Goal: Find specific page/section: Find specific page/section

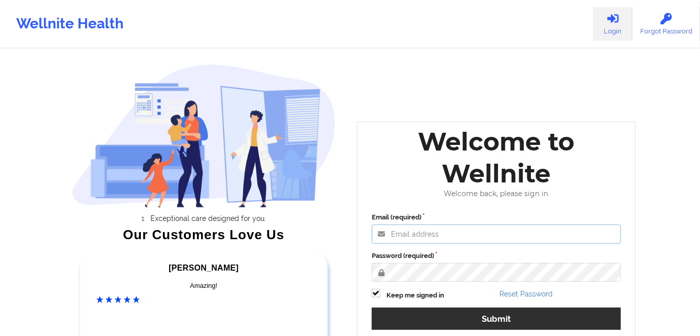
type input "russel@wellnite.com"
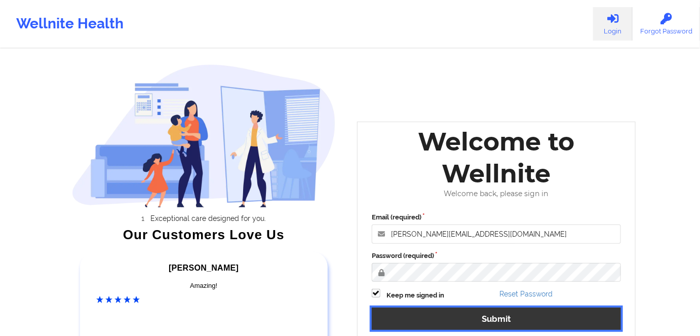
drag, startPoint x: 531, startPoint y: 327, endPoint x: 530, endPoint y: 322, distance: 5.7
click at [531, 326] on button "Submit" at bounding box center [496, 319] width 249 height 22
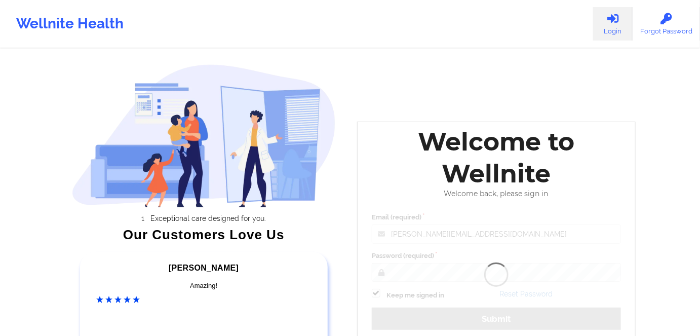
click at [530, 322] on div "Welcome to Wellnite Welcome back, please sign in Email (required) russel@wellni…" at bounding box center [496, 237] width 279 height 230
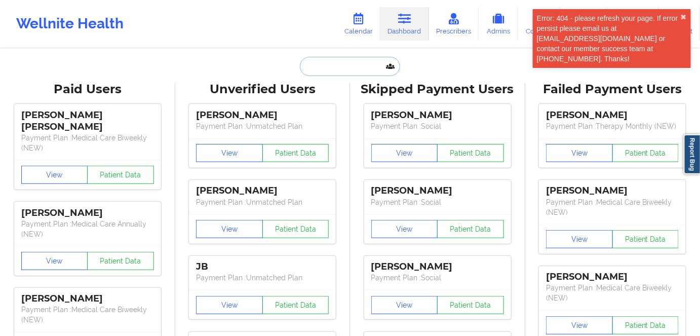
click at [351, 62] on input "text" at bounding box center [350, 66] width 100 height 19
paste input "sw42733@gmail.com"
type input "sw42733@gmail.com"
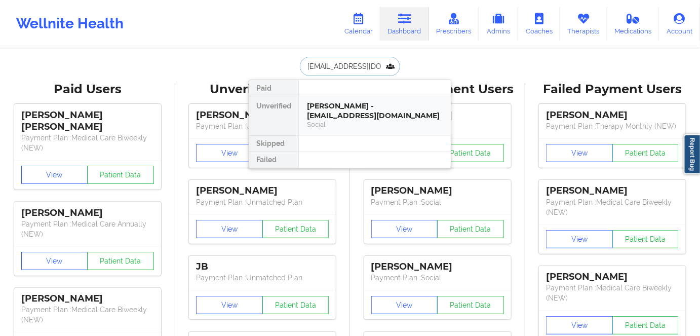
click at [360, 111] on div "STEPHEN WILLIAMS - sw42733@gmail.com" at bounding box center [375, 110] width 136 height 19
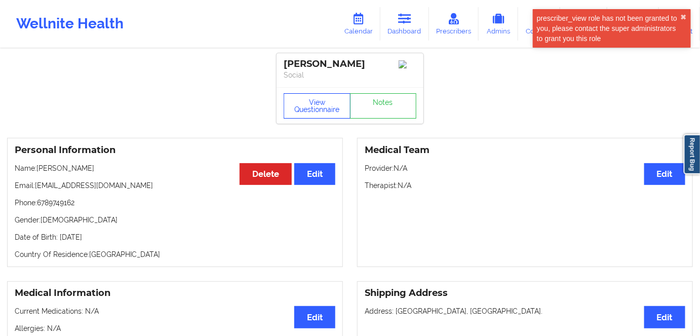
click at [322, 103] on button "View Questionnaire" at bounding box center [317, 105] width 67 height 25
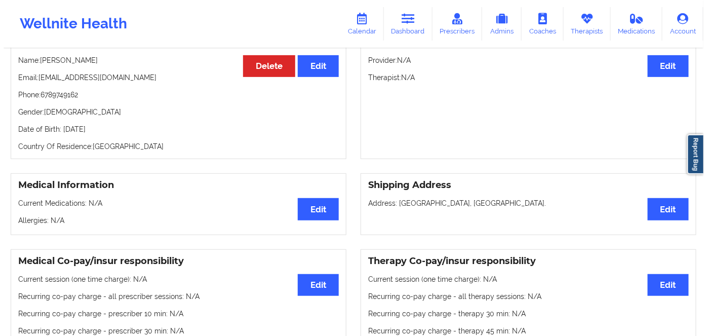
scroll to position [92, 0]
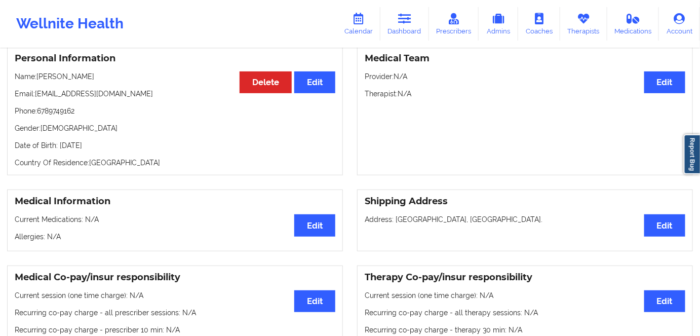
click at [123, 145] on p "Date of Birth: 4th of December 1993" at bounding box center [175, 145] width 321 height 10
copy p "1993"
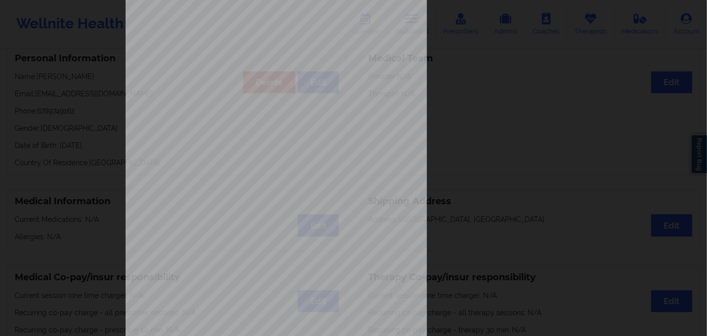
scroll to position [147, 0]
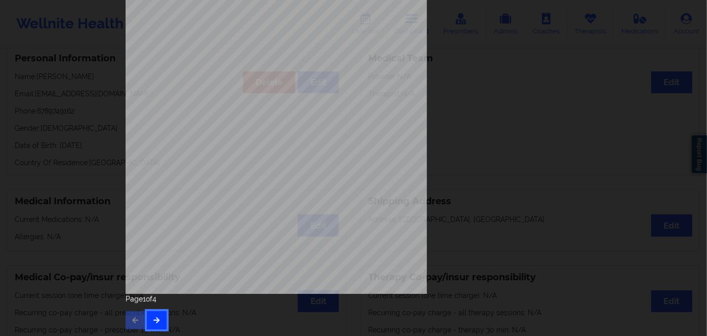
drag, startPoint x: 157, startPoint y: 314, endPoint x: 162, endPoint y: 311, distance: 5.9
click at [162, 315] on button "button" at bounding box center [157, 320] width 20 height 18
click at [159, 322] on button "button" at bounding box center [157, 320] width 20 height 18
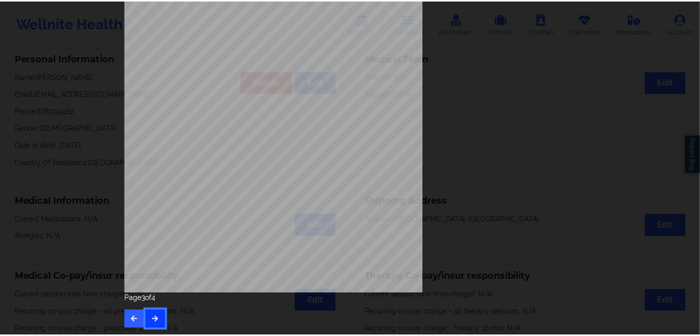
scroll to position [0, 0]
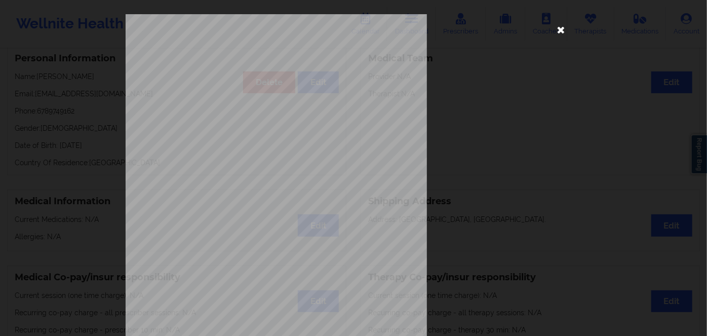
click at [562, 28] on icon at bounding box center [561, 29] width 16 height 16
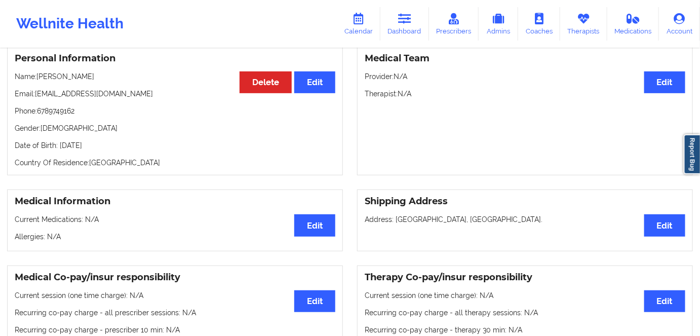
click at [130, 174] on div "Personal Information Edit Delete Name: STEPHEN WILLIAMS Email: sw42733@gmail.co…" at bounding box center [175, 110] width 336 height 129
drag, startPoint x: 144, startPoint y: 149, endPoint x: 59, endPoint y: 148, distance: 84.6
click at [59, 148] on p "Date of Birth: 4th of December 1993" at bounding box center [175, 145] width 321 height 10
copy p "4th of December 1993"
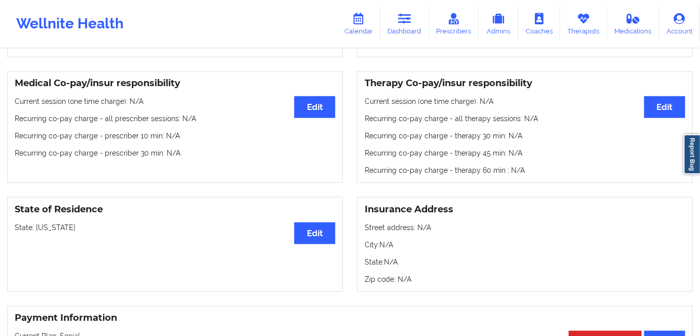
scroll to position [322, 0]
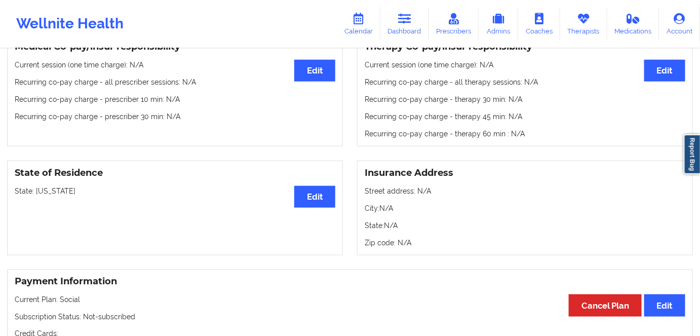
click at [43, 196] on p "State: Georgia" at bounding box center [175, 191] width 321 height 10
copy p "Georgia"
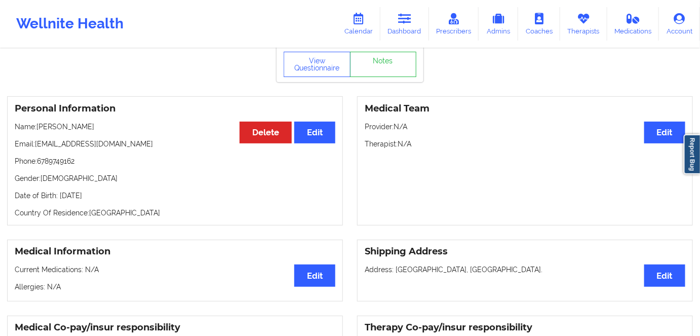
scroll to position [92, 0]
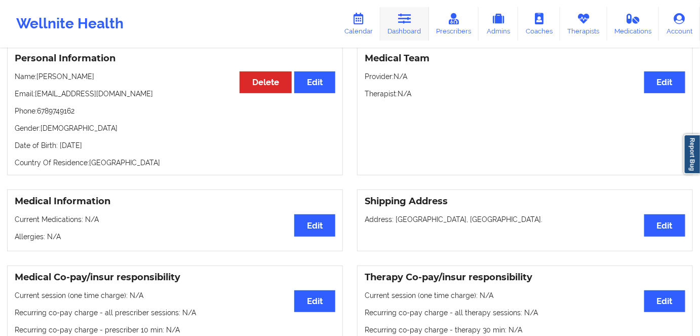
click at [405, 21] on icon at bounding box center [404, 18] width 13 height 11
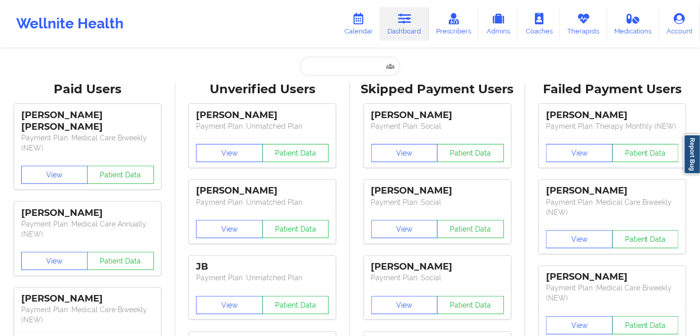
click at [352, 65] on input "text" at bounding box center [350, 66] width 100 height 19
paste input "2314422062@qq.com"
type input "2314422062@qq.com"
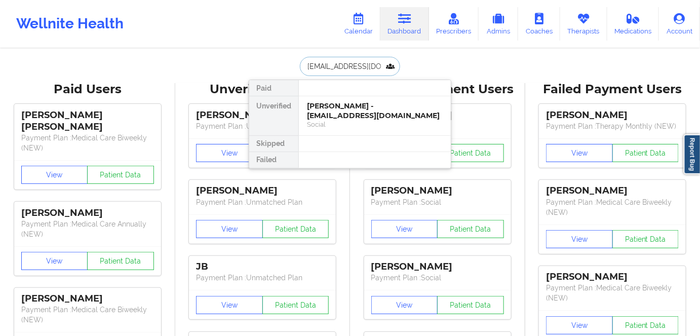
click at [369, 120] on div "Social" at bounding box center [375, 124] width 136 height 9
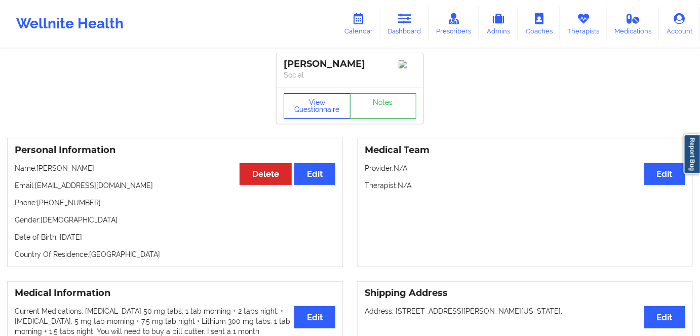
click at [305, 104] on button "View Questionnaire" at bounding box center [317, 105] width 67 height 25
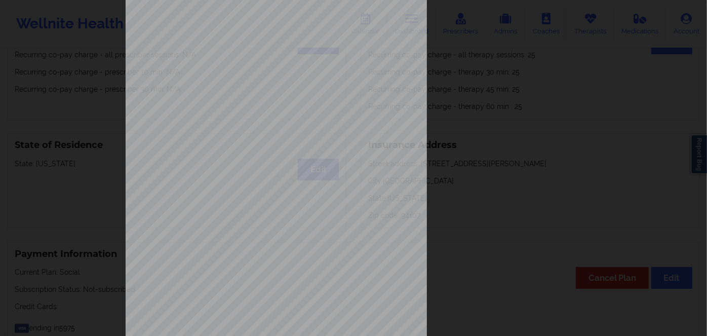
scroll to position [147, 0]
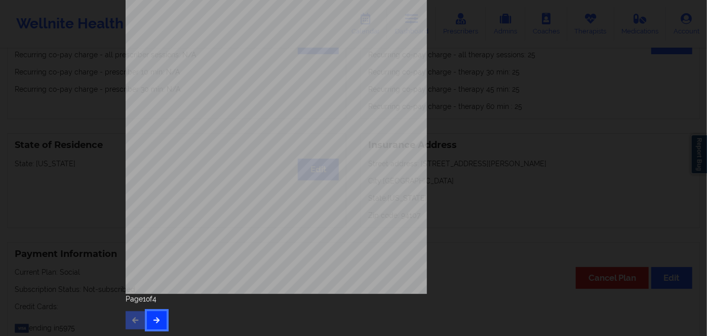
click at [151, 323] on button "button" at bounding box center [157, 320] width 20 height 18
click at [154, 322] on icon "button" at bounding box center [157, 320] width 9 height 6
click at [244, 229] on span "W288247321" at bounding box center [244, 227] width 27 height 5
copy span "W288247321"
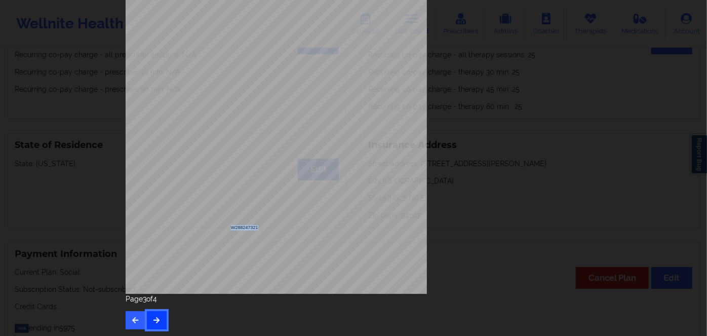
click at [150, 315] on button "button" at bounding box center [157, 320] width 20 height 18
drag, startPoint x: 137, startPoint y: 322, endPoint x: 171, endPoint y: 300, distance: 39.9
click at [137, 321] on button "button" at bounding box center [136, 320] width 20 height 18
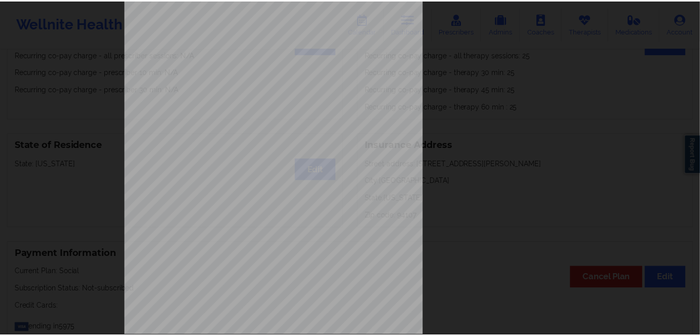
scroll to position [0, 0]
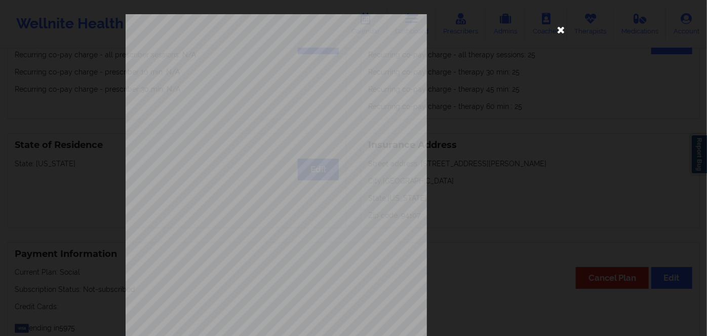
click at [562, 30] on icon at bounding box center [561, 29] width 16 height 16
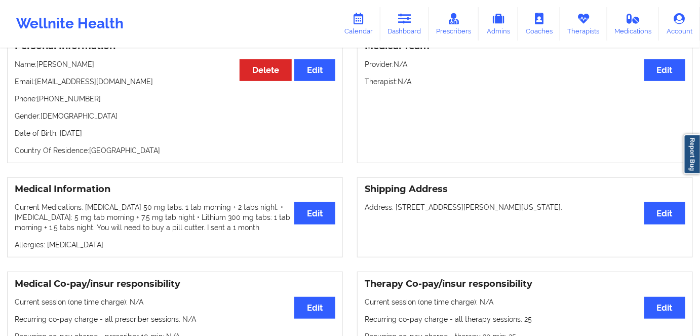
scroll to position [92, 0]
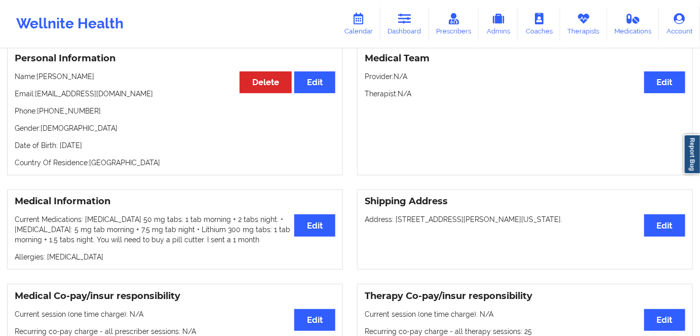
click at [128, 147] on p "Date of Birth: 17th of September 2003" at bounding box center [175, 145] width 321 height 10
copy p "2003"
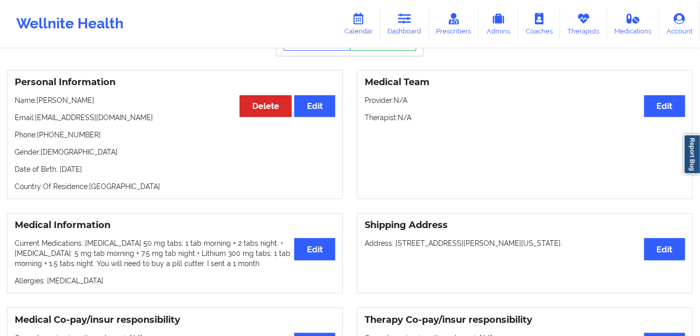
scroll to position [46, 0]
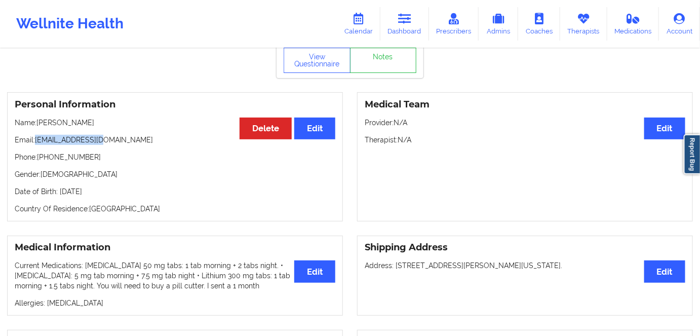
drag, startPoint x: 88, startPoint y: 140, endPoint x: 37, endPoint y: 139, distance: 50.2
click at [37, 139] on p "Email: 2314422062@qq.com" at bounding box center [175, 140] width 321 height 10
copy p "2314422062@qq.com"
drag, startPoint x: 69, startPoint y: 122, endPoint x: 38, endPoint y: 127, distance: 31.2
click at [38, 127] on p "Name: Yunke Jiang" at bounding box center [175, 123] width 321 height 10
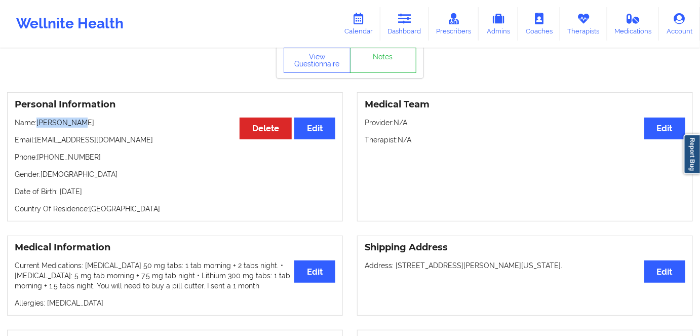
copy p "[PERSON_NAME]"
